Goal: Information Seeking & Learning: Find specific fact

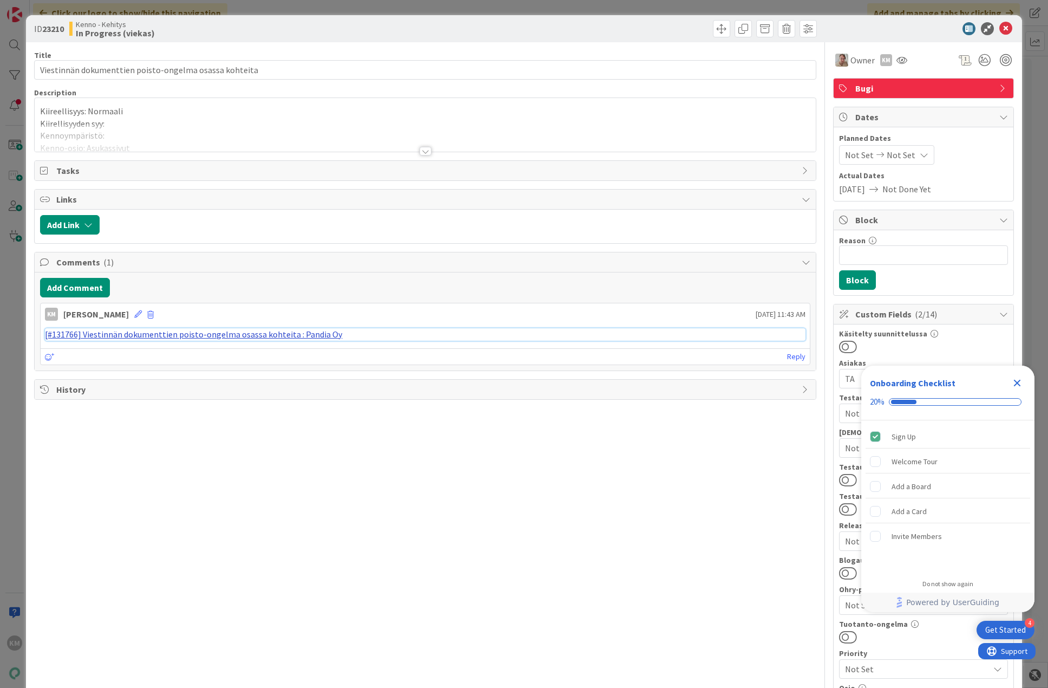
click at [271, 337] on link "[#131766] Viestinnän dokumenttien poisto-ongelma osassa kohteita : Pandia Oy" at bounding box center [193, 334] width 297 height 11
click at [1016, 387] on icon "Close Checklist" at bounding box center [1017, 382] width 13 height 13
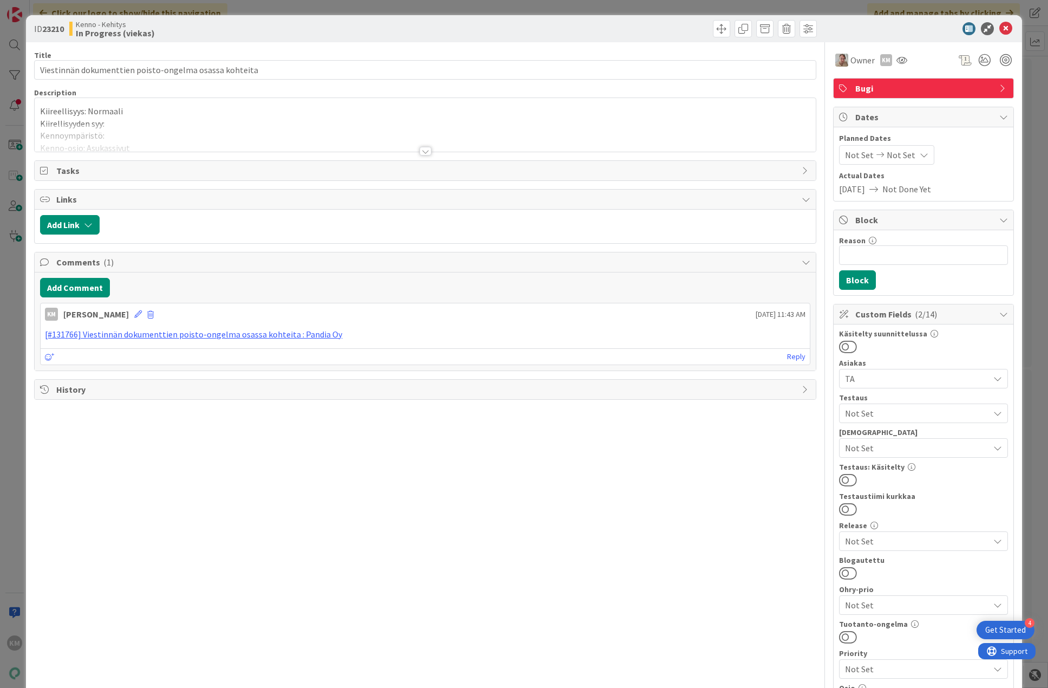
click at [421, 151] on div at bounding box center [426, 151] width 12 height 9
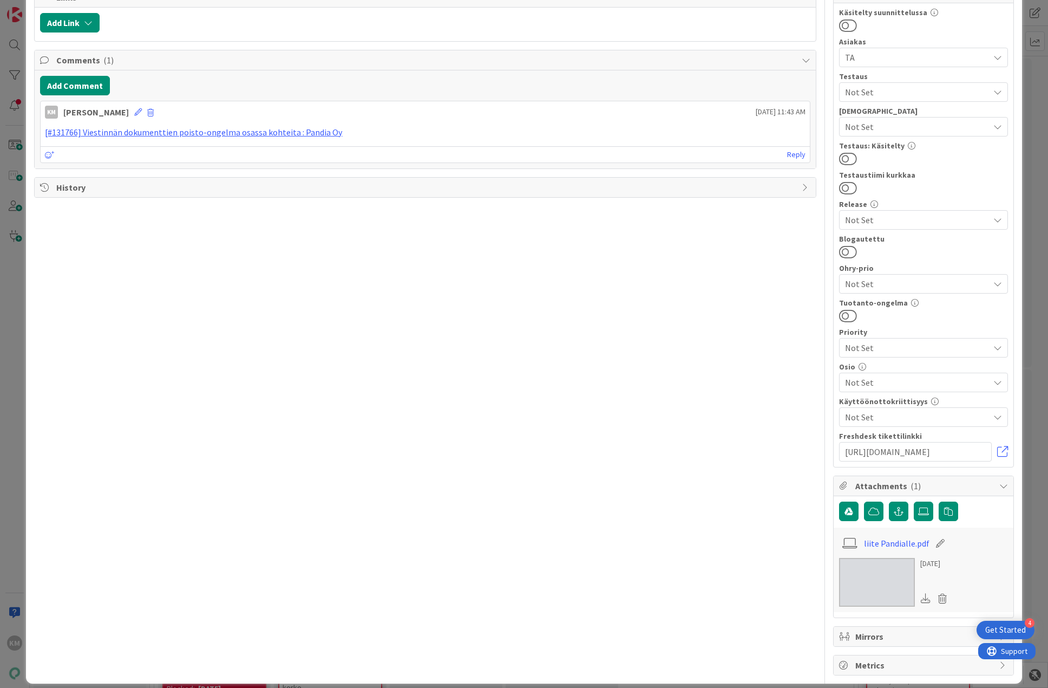
scroll to position [332, 0]
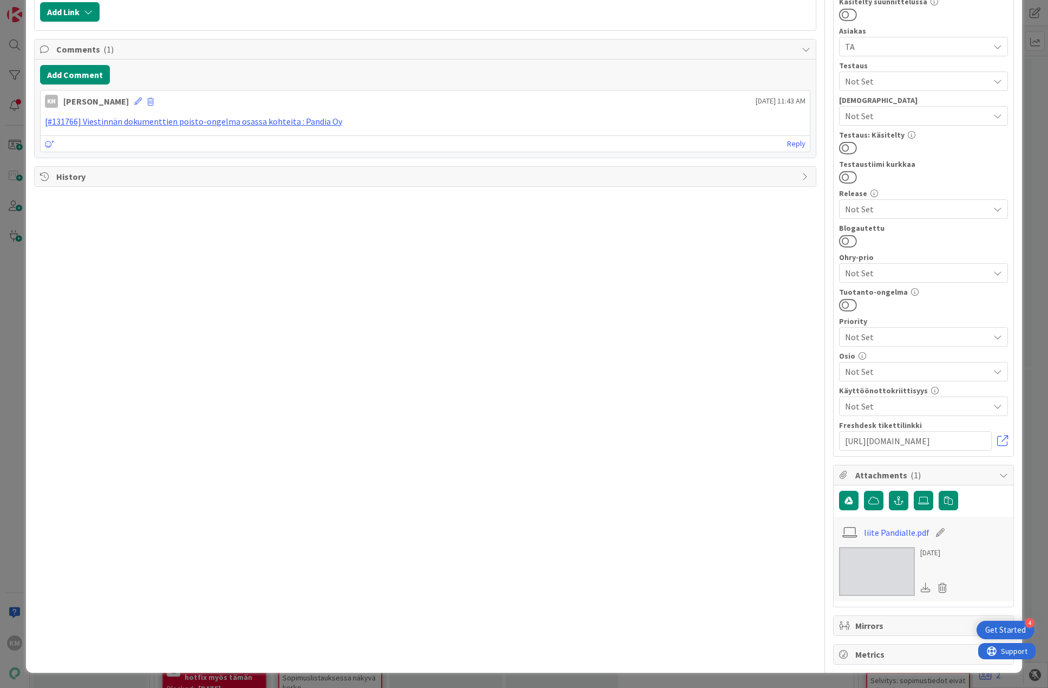
click at [882, 562] on img at bounding box center [877, 571] width 76 height 49
click at [901, 535] on link "liite Pandialle.pdf" at bounding box center [897, 532] width 66 height 13
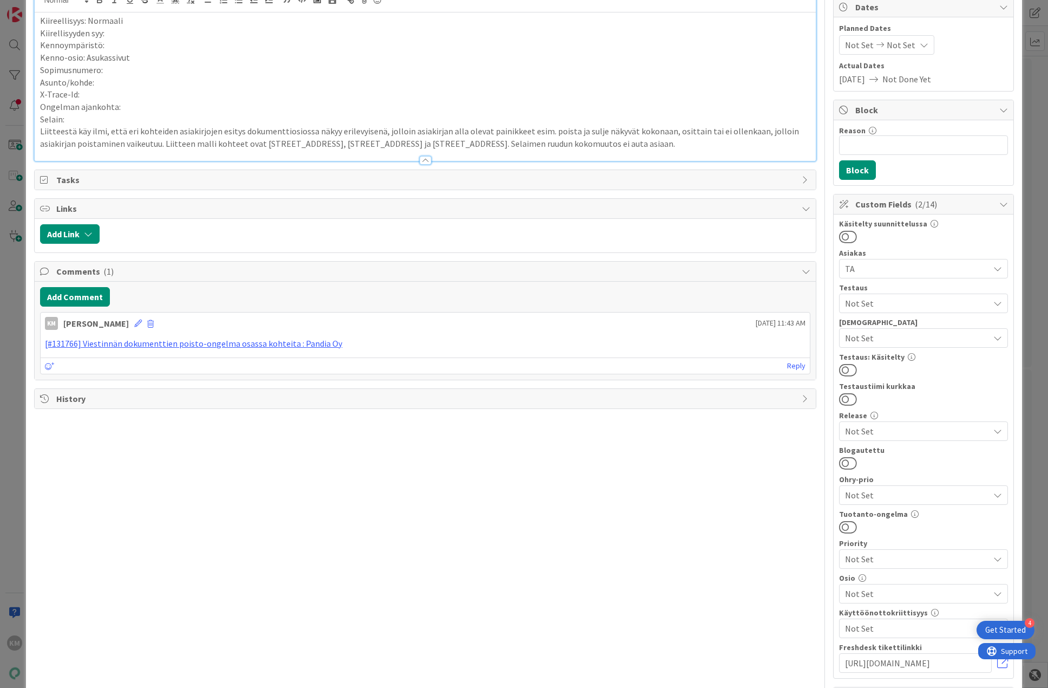
scroll to position [61, 0]
